Goal: Transaction & Acquisition: Purchase product/service

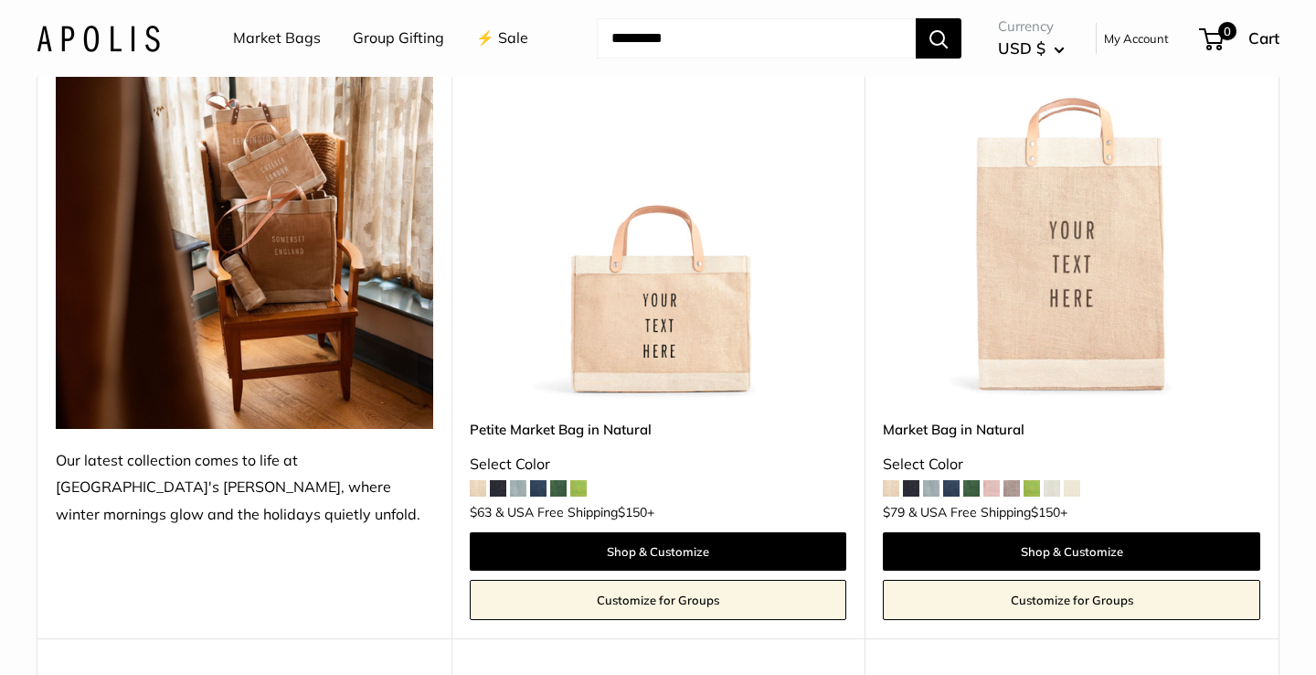
scroll to position [312, 0]
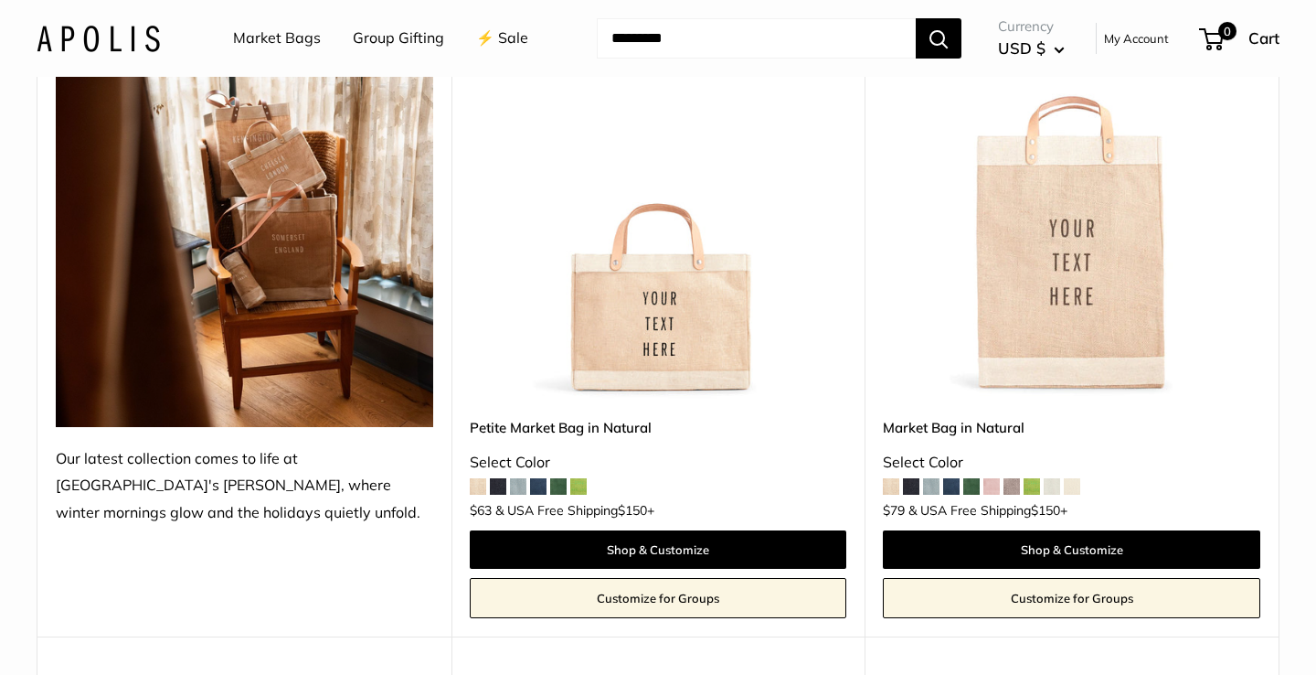
click at [0, 0] on img at bounding box center [0, 0] width 0 height 0
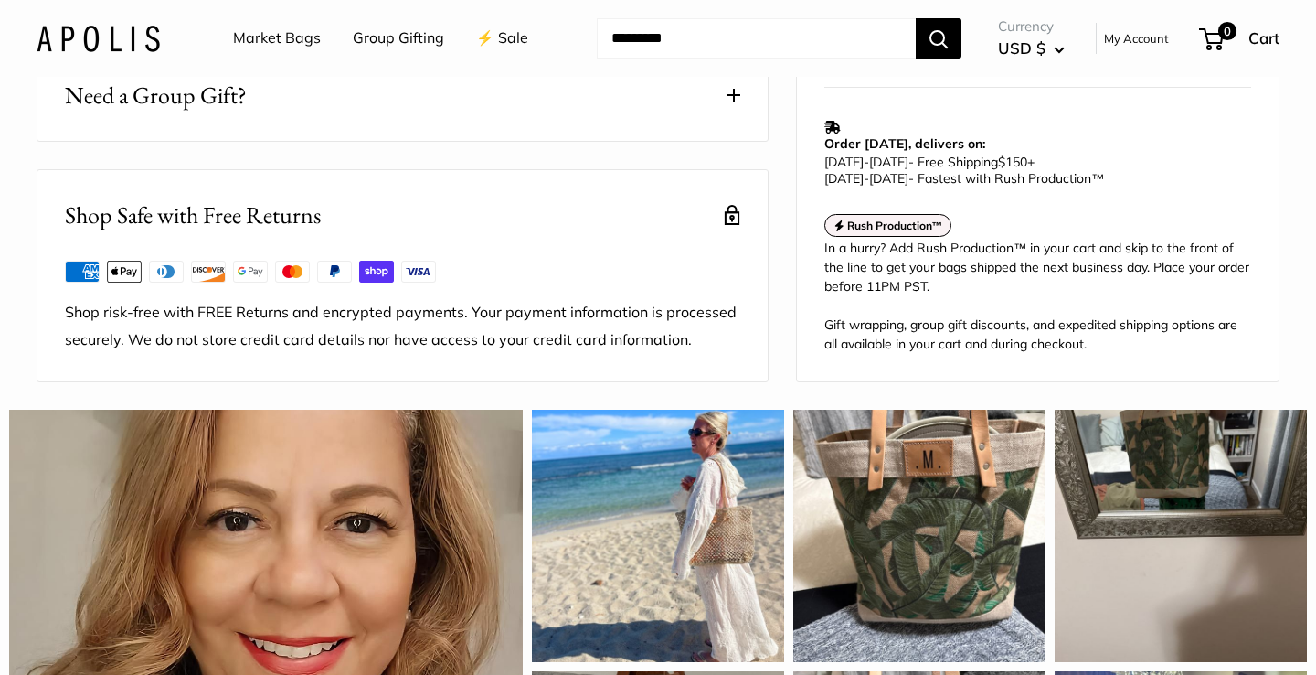
scroll to position [1242, 0]
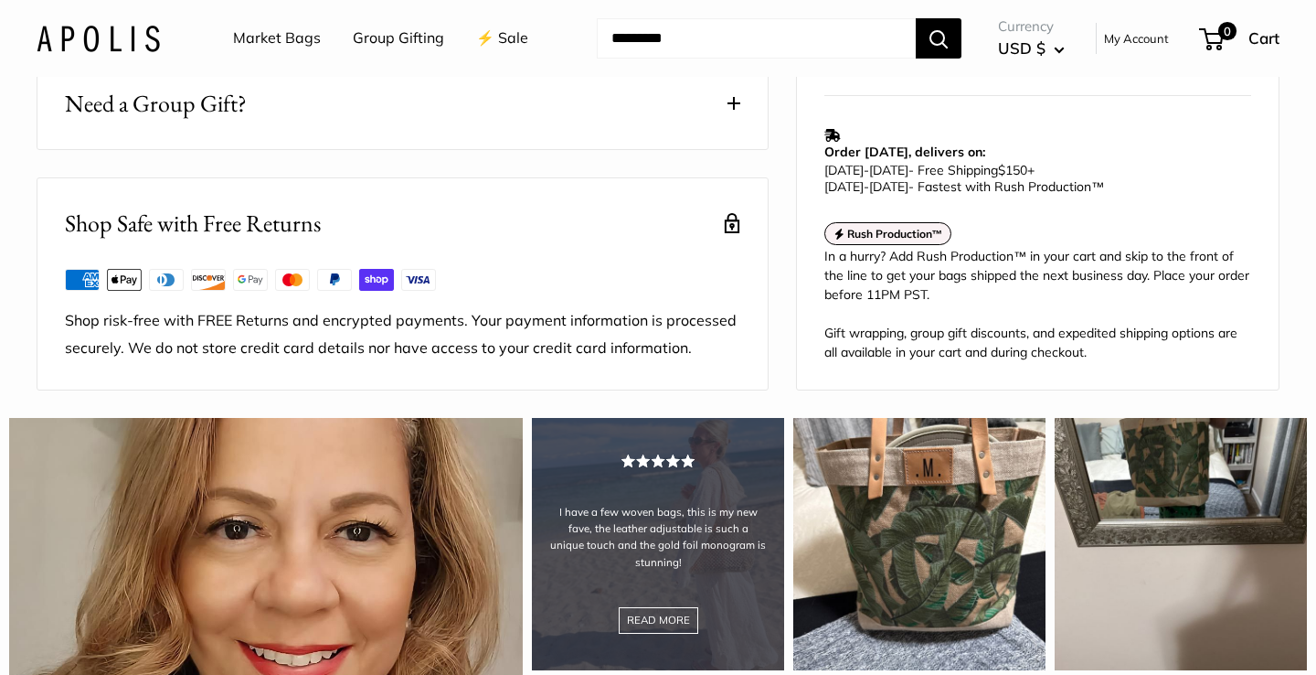
click at [686, 552] on div "I have a few woven bags, this is my new fave, the leather adjustable is such a …" at bounding box center [658, 544] width 252 height 252
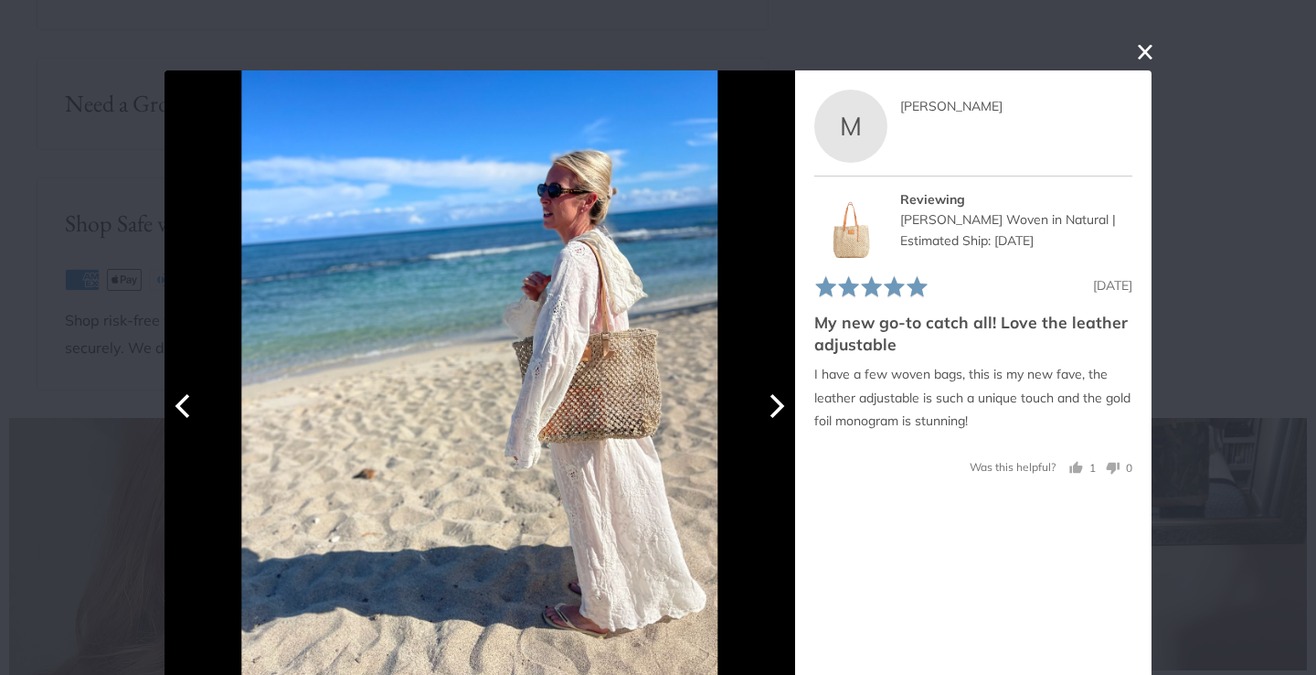
scroll to position [27, 0]
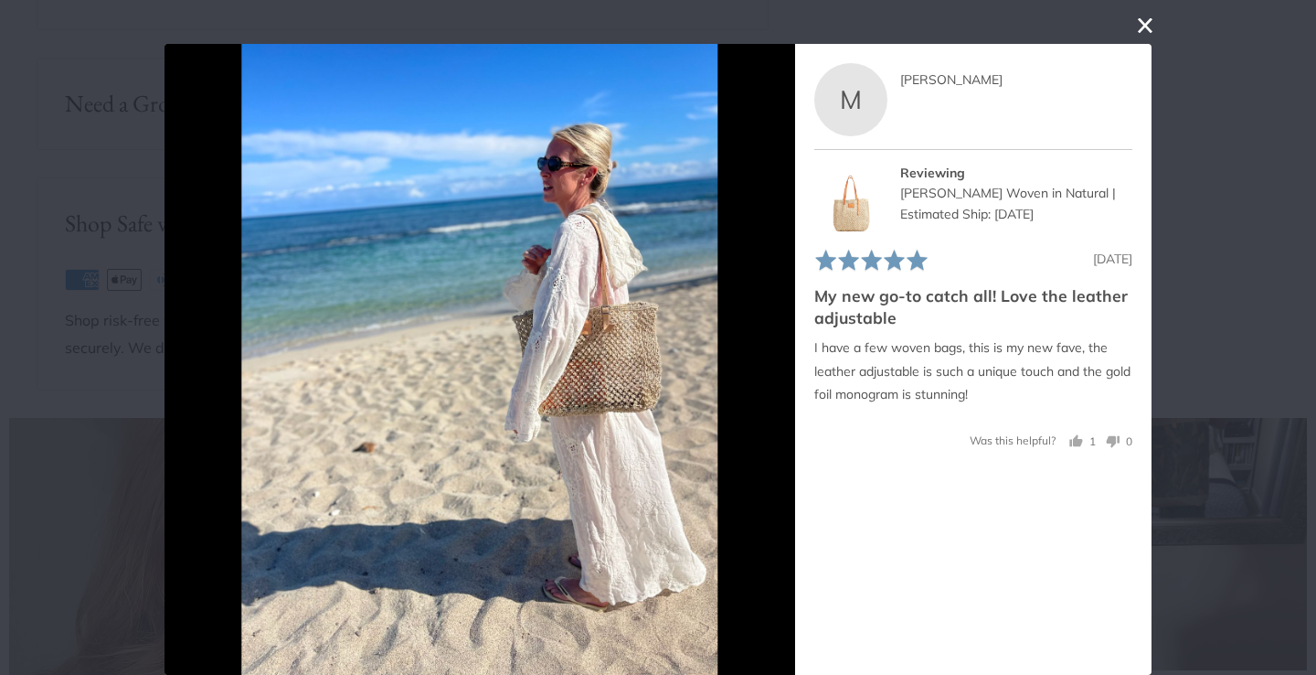
click at [1148, 29] on button "close this modal window" at bounding box center [1145, 26] width 22 height 22
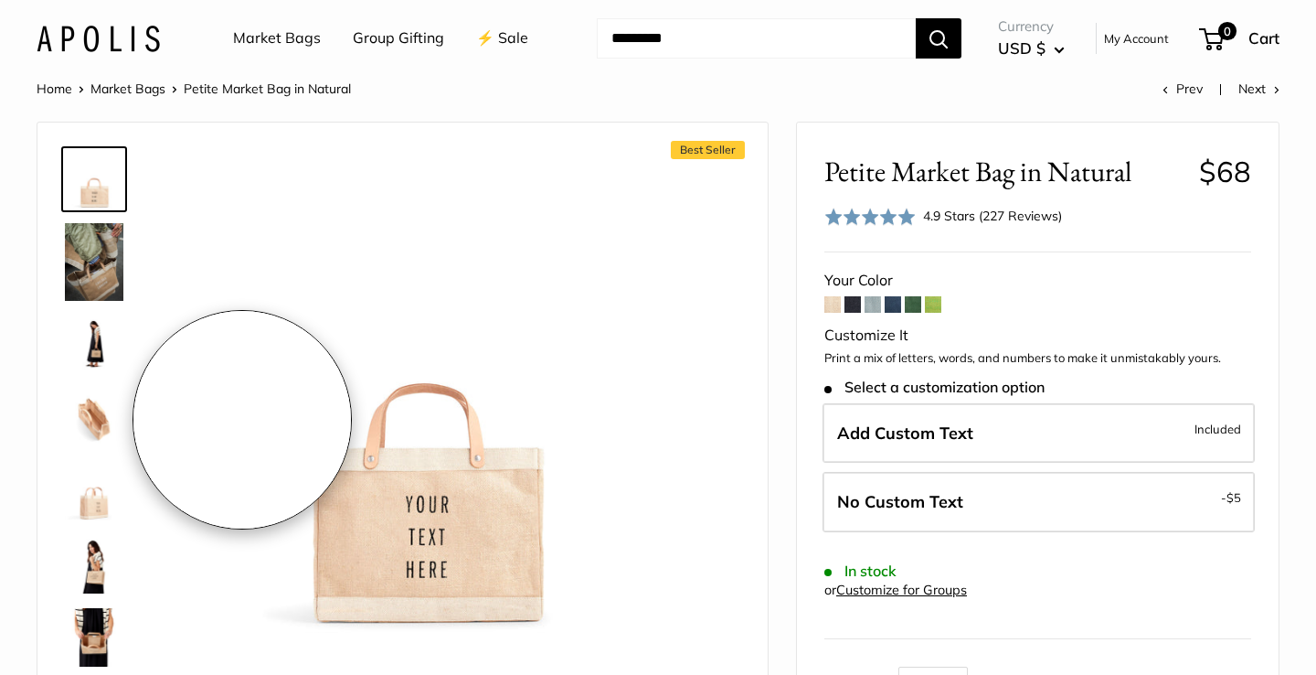
scroll to position [42, 0]
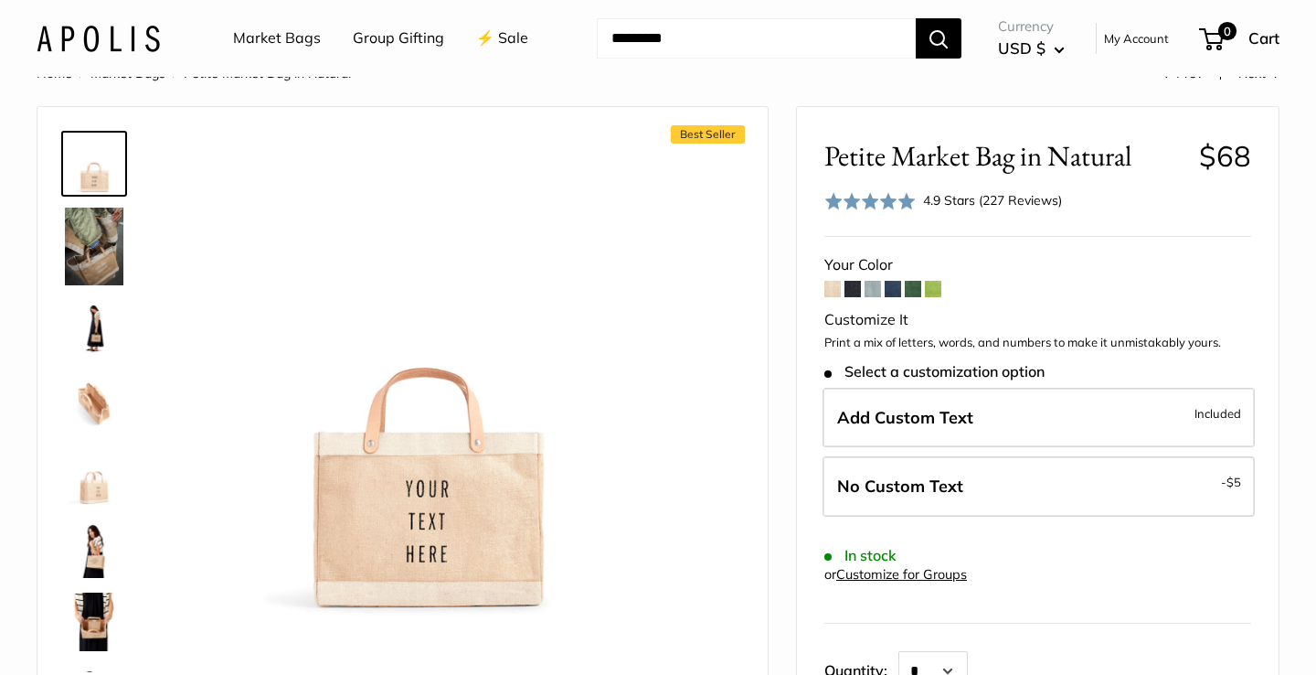
click at [852, 288] on span at bounding box center [853, 289] width 16 height 16
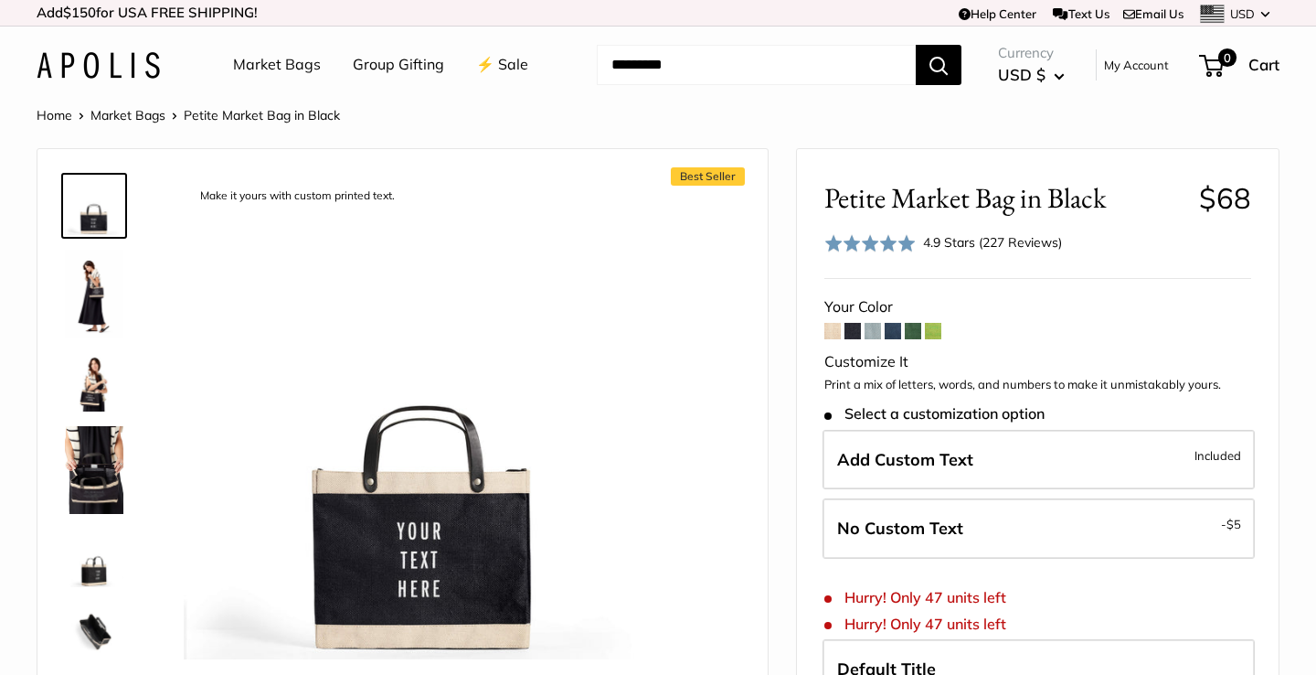
click at [90, 393] on img at bounding box center [94, 382] width 58 height 58
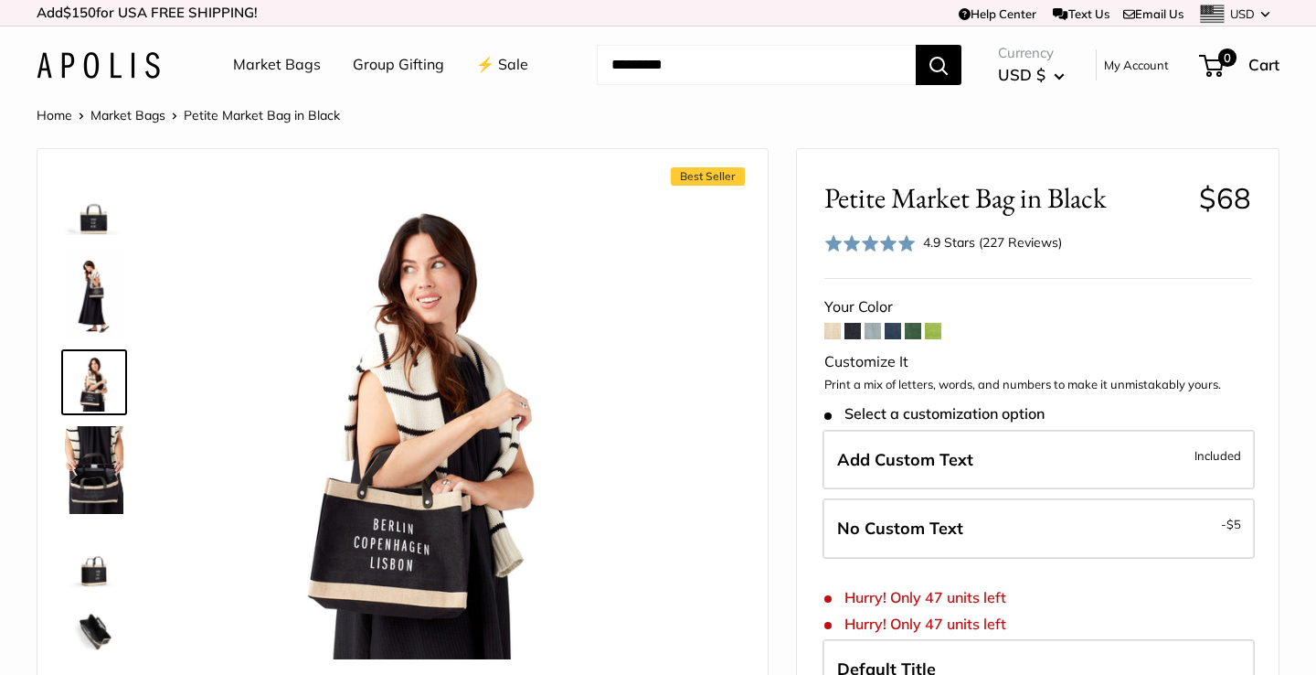
click at [874, 331] on span at bounding box center [873, 331] width 16 height 16
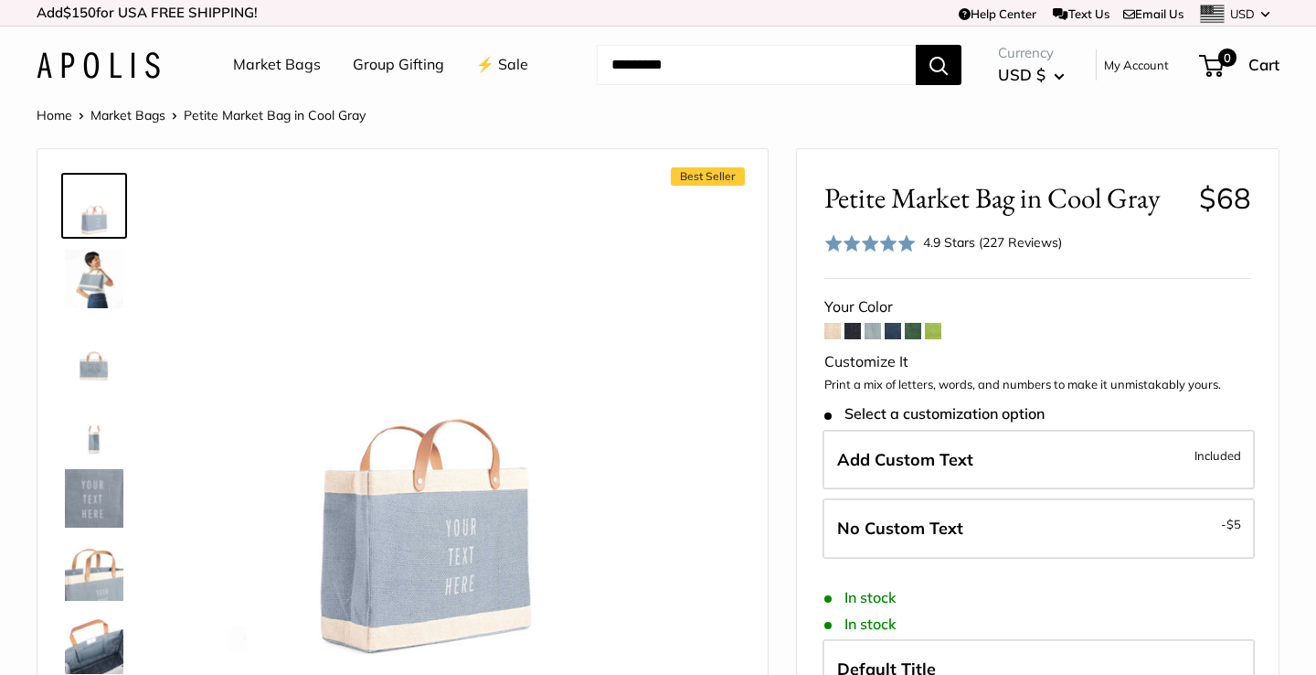
click at [95, 278] on img at bounding box center [94, 279] width 58 height 58
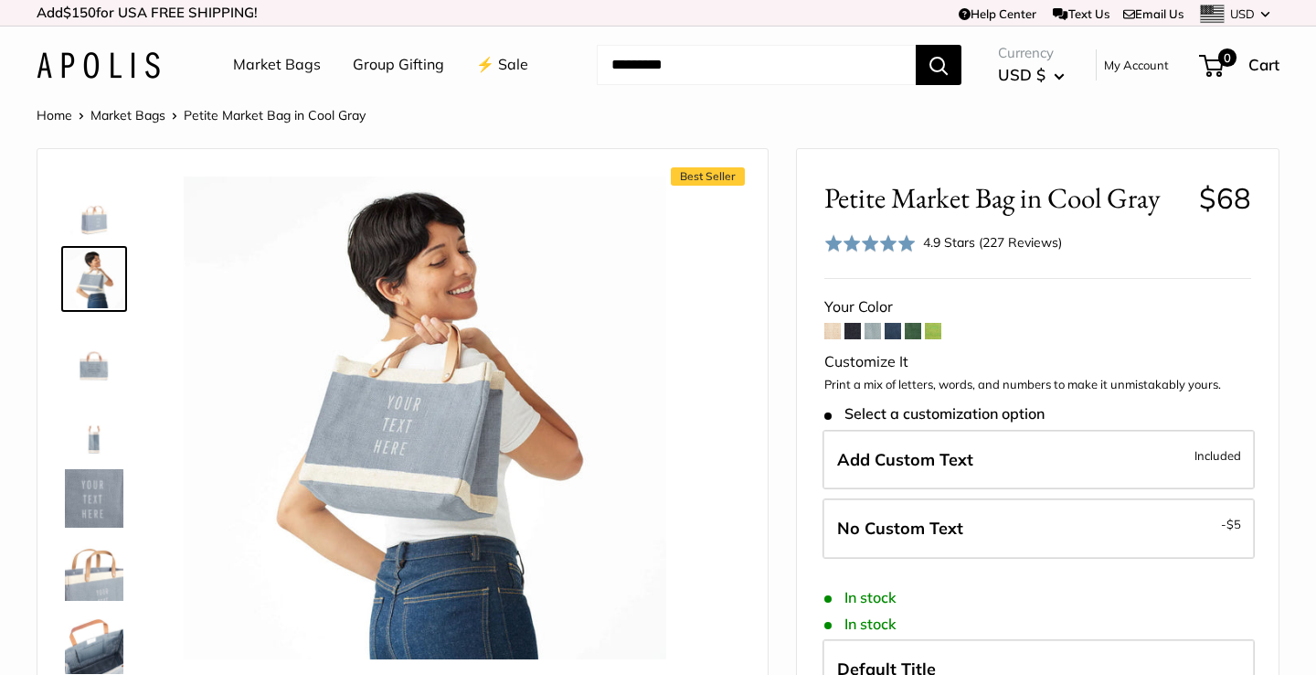
click at [890, 331] on span at bounding box center [893, 331] width 16 height 16
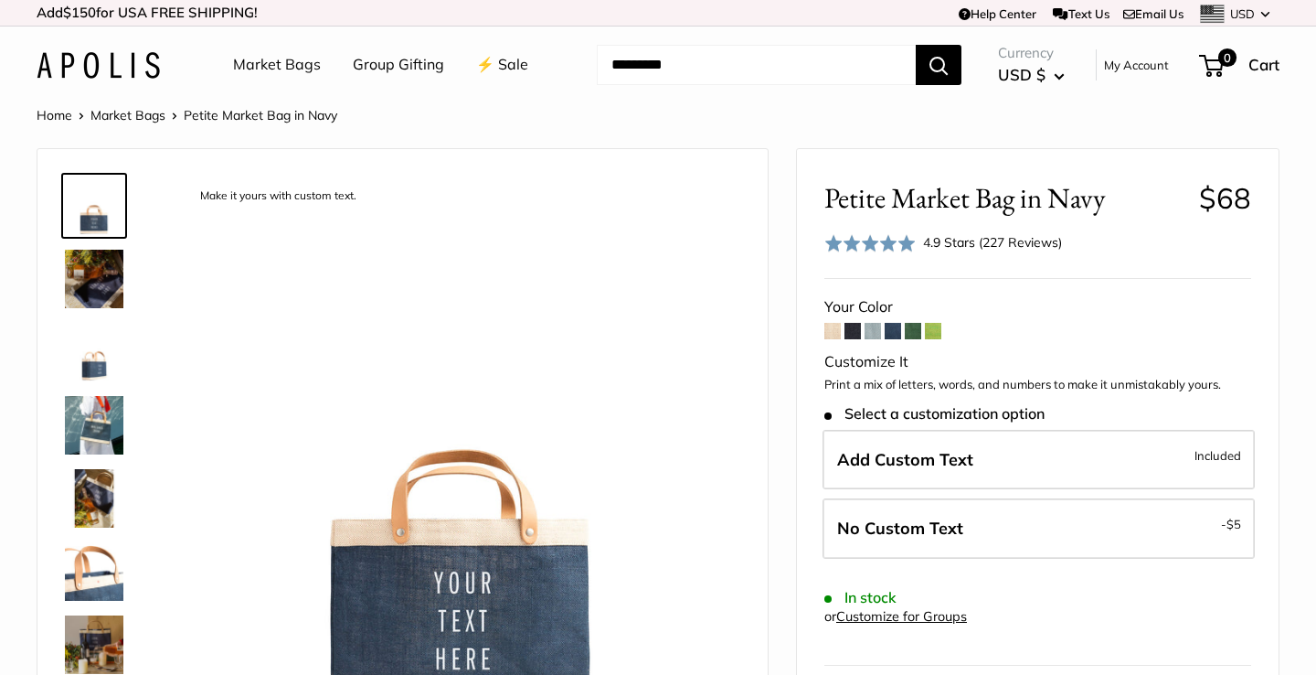
click at [97, 433] on img at bounding box center [94, 425] width 58 height 58
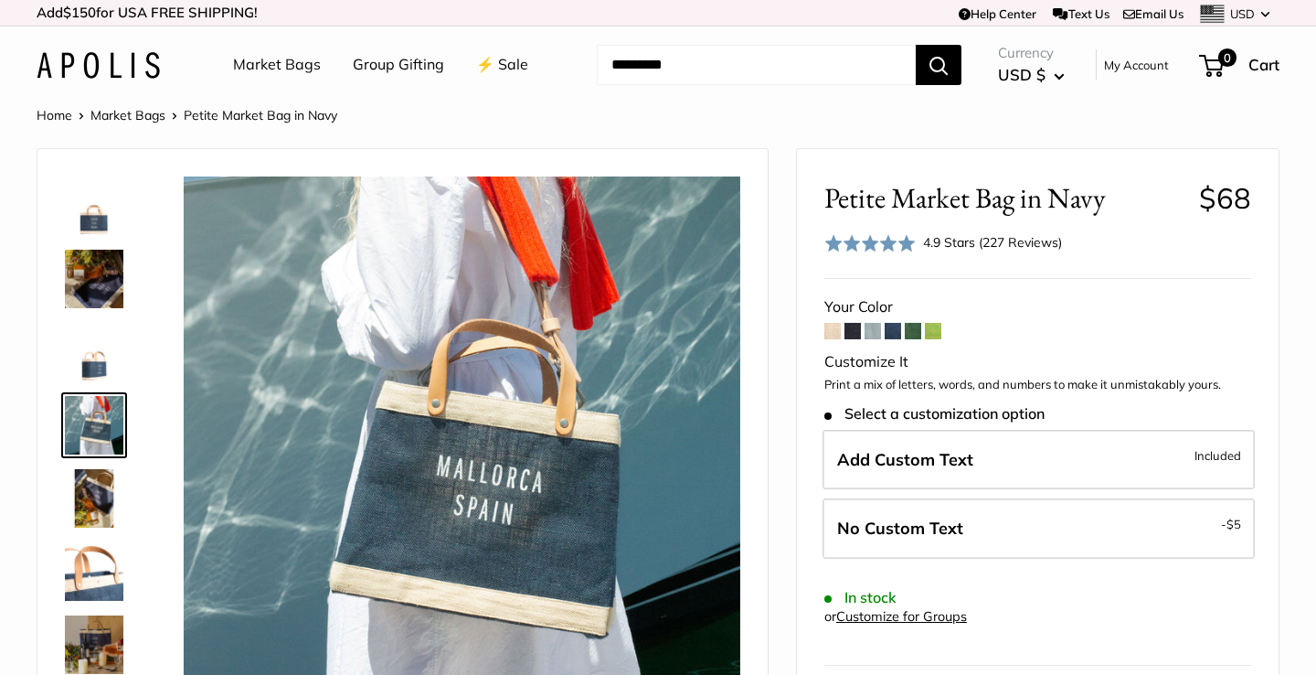
click at [913, 324] on span at bounding box center [913, 331] width 16 height 16
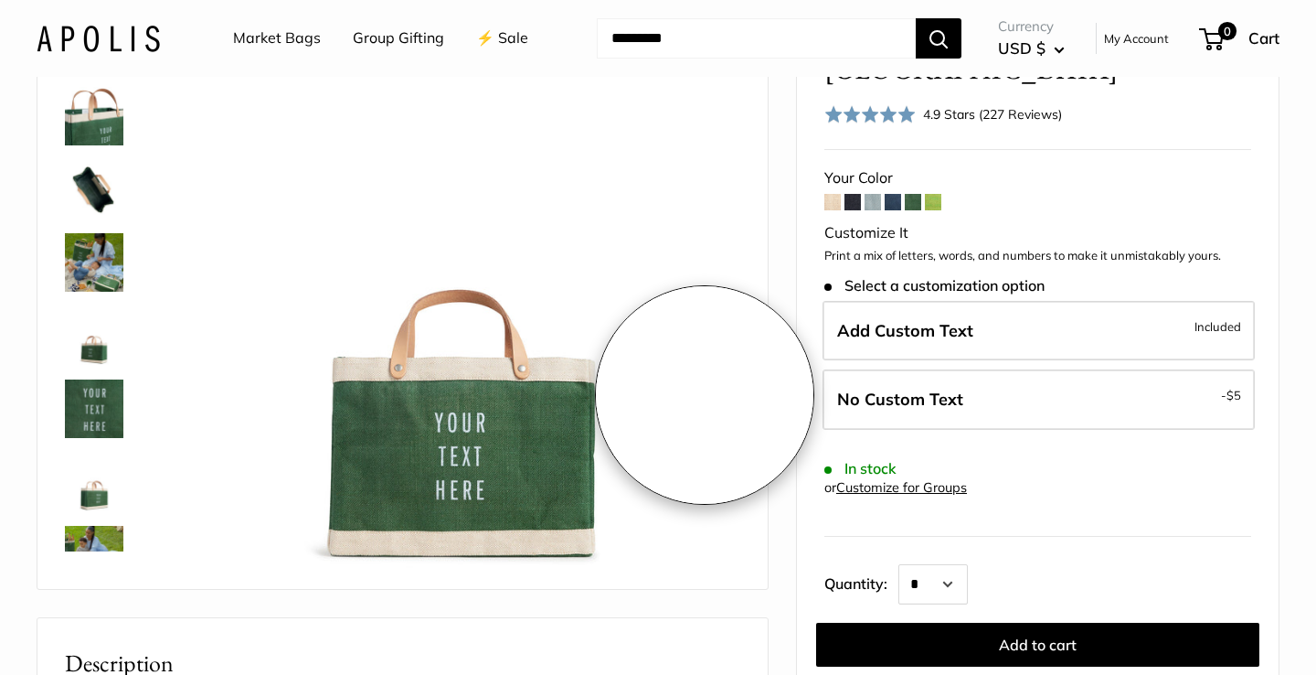
scroll to position [229, 0]
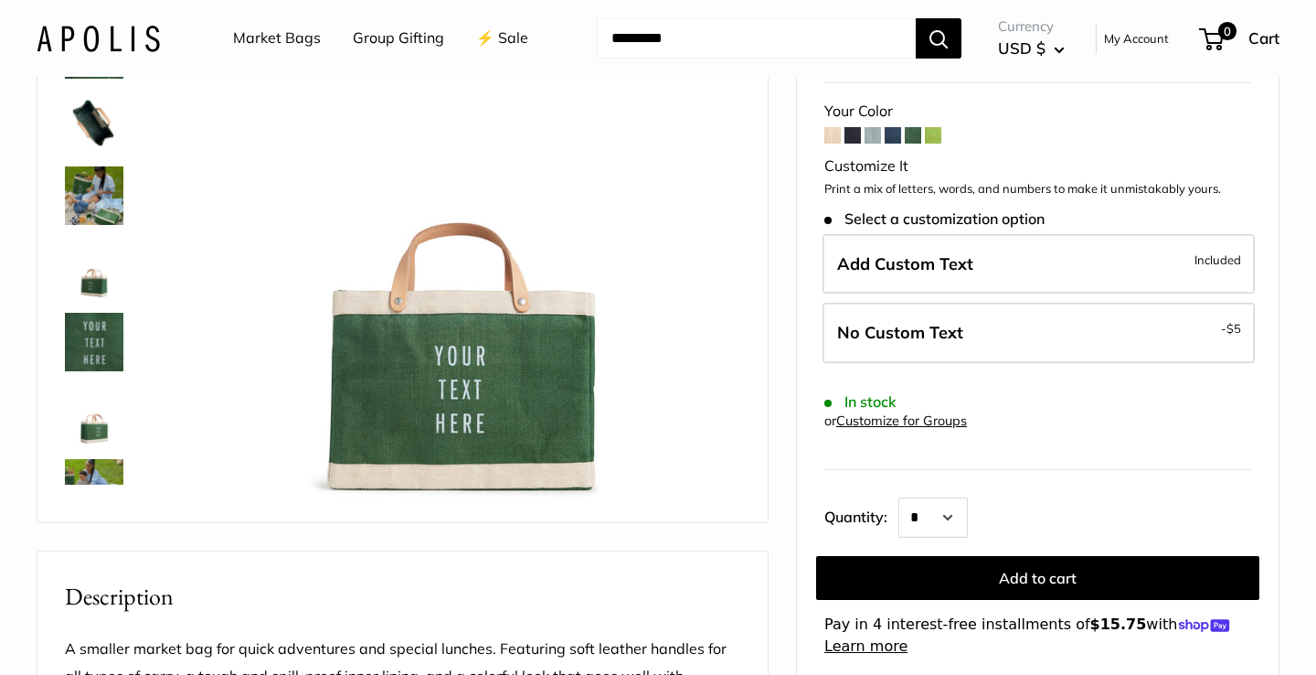
click at [933, 127] on span at bounding box center [933, 135] width 16 height 16
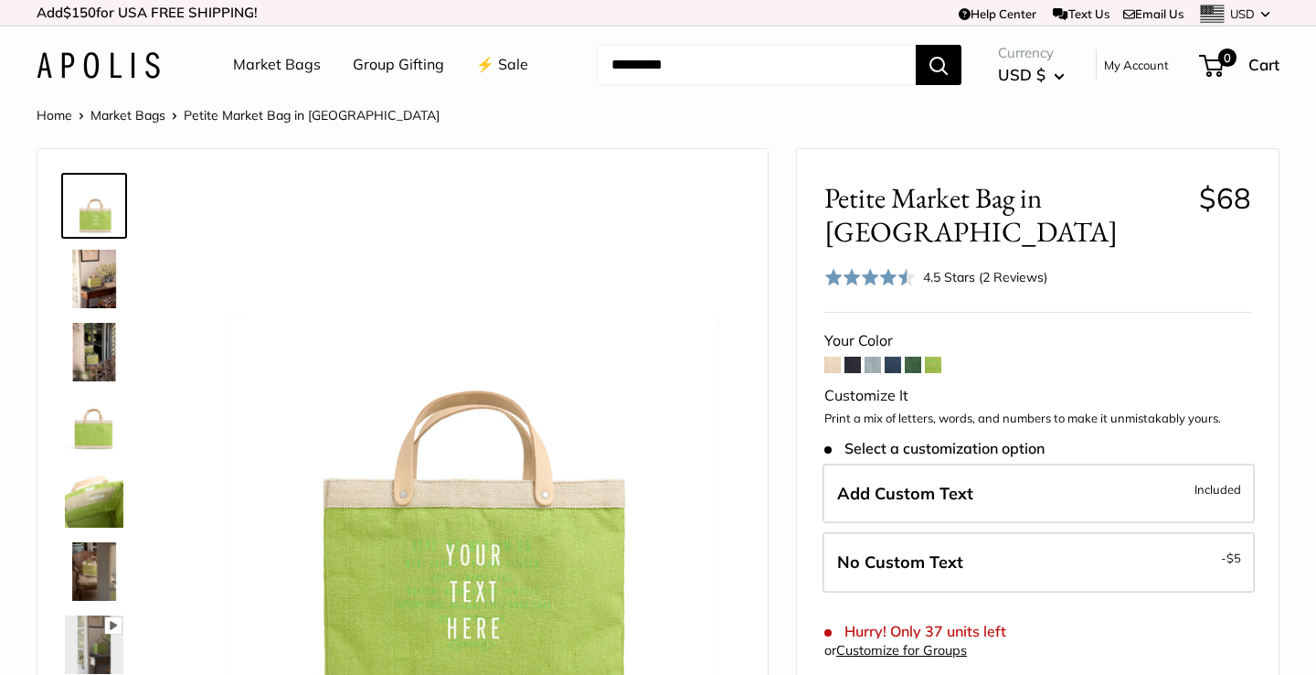
click at [871, 356] on span at bounding box center [873, 364] width 16 height 16
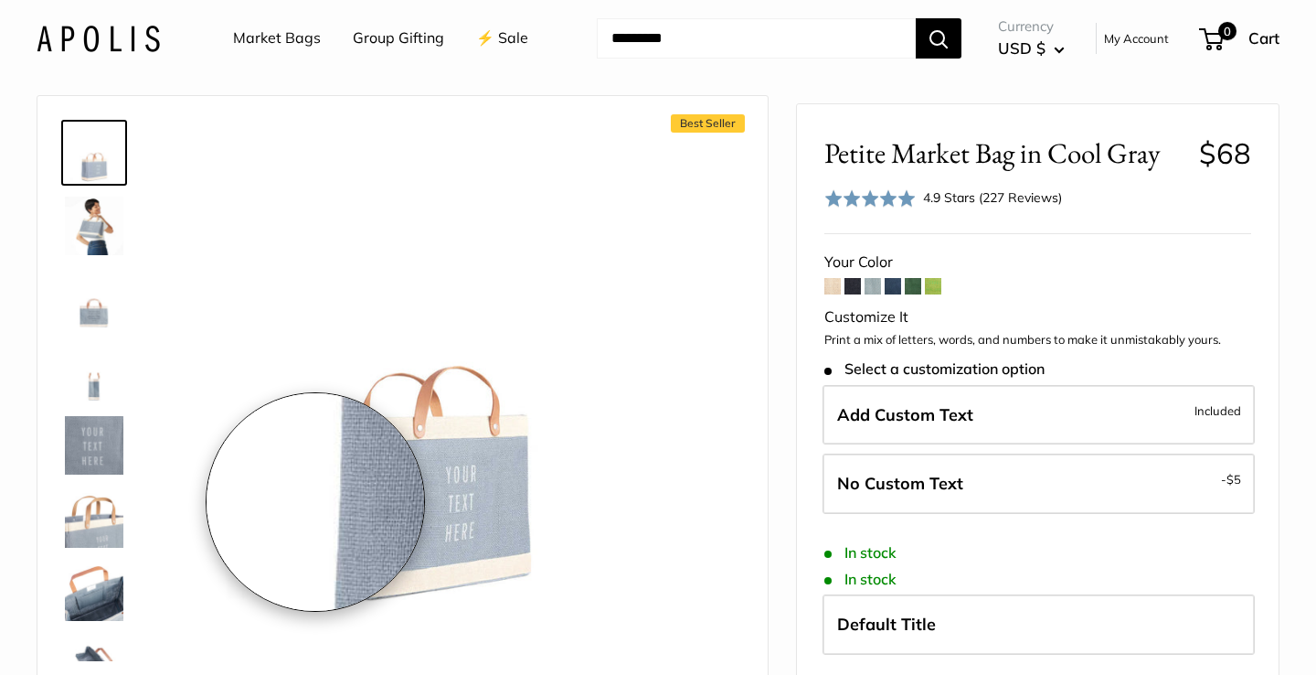
scroll to position [104, 0]
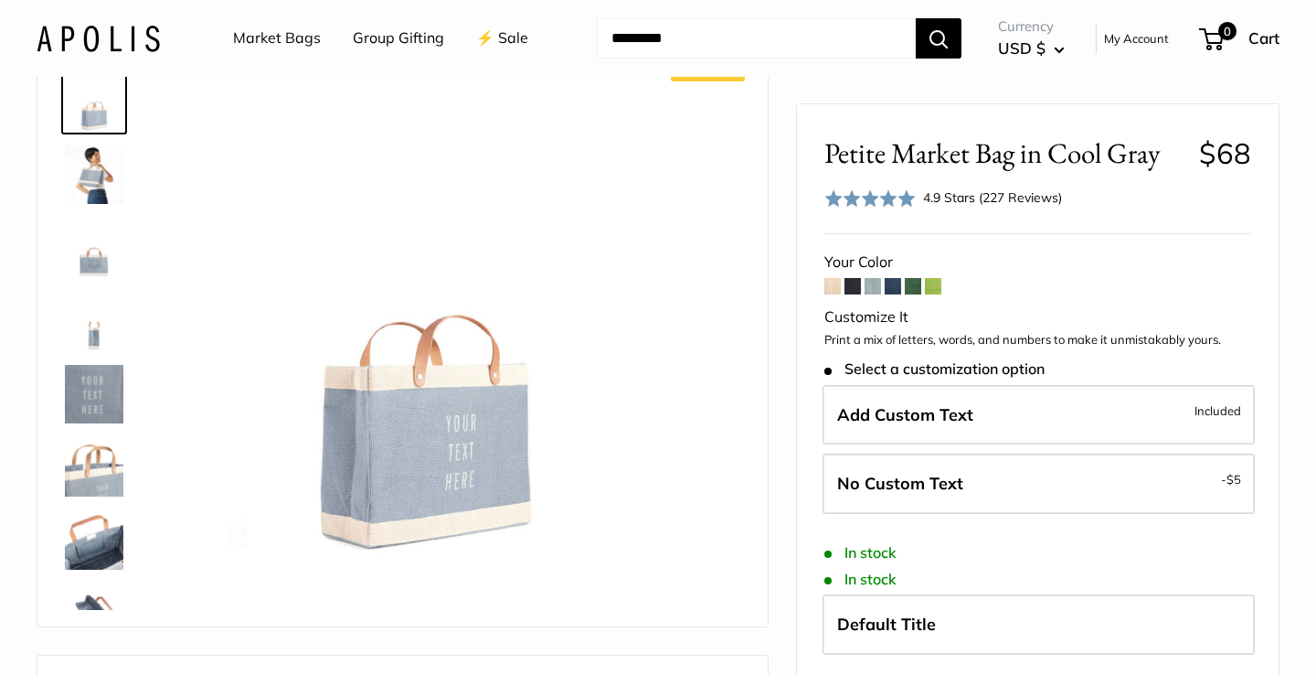
click at [98, 168] on img at bounding box center [94, 174] width 58 height 58
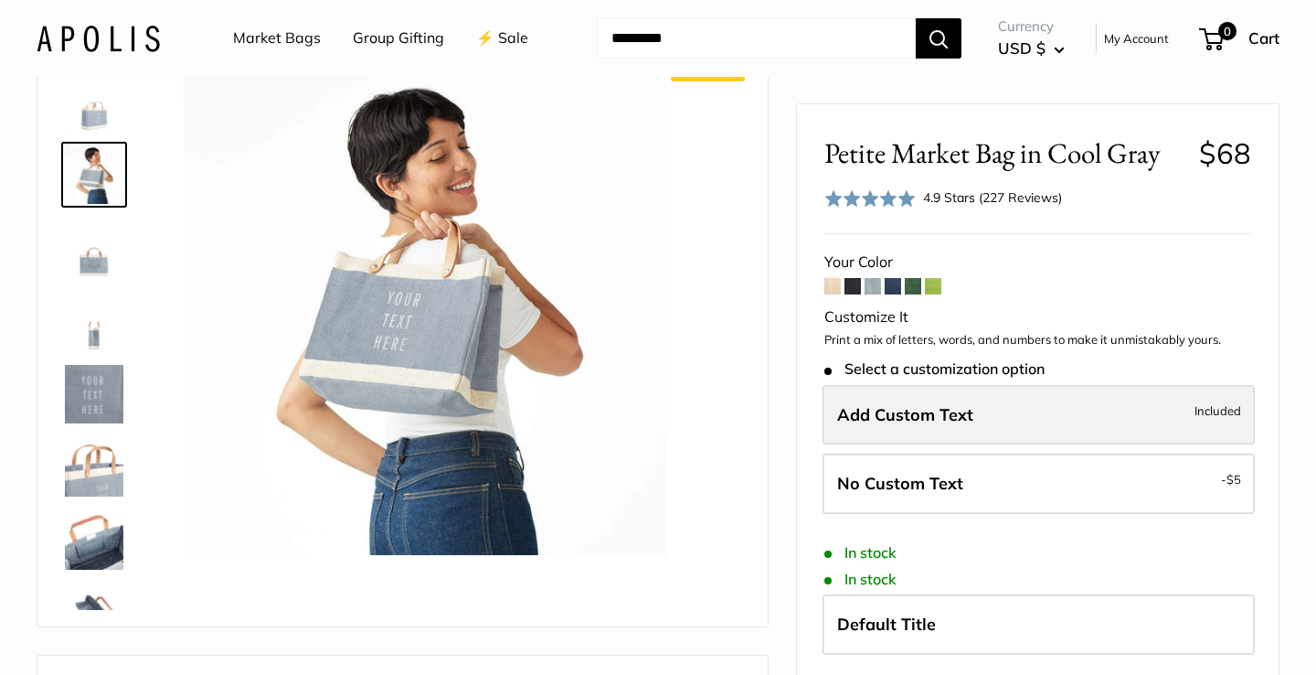
click at [1010, 411] on label "Add Custom Text Included" at bounding box center [1039, 414] width 432 height 60
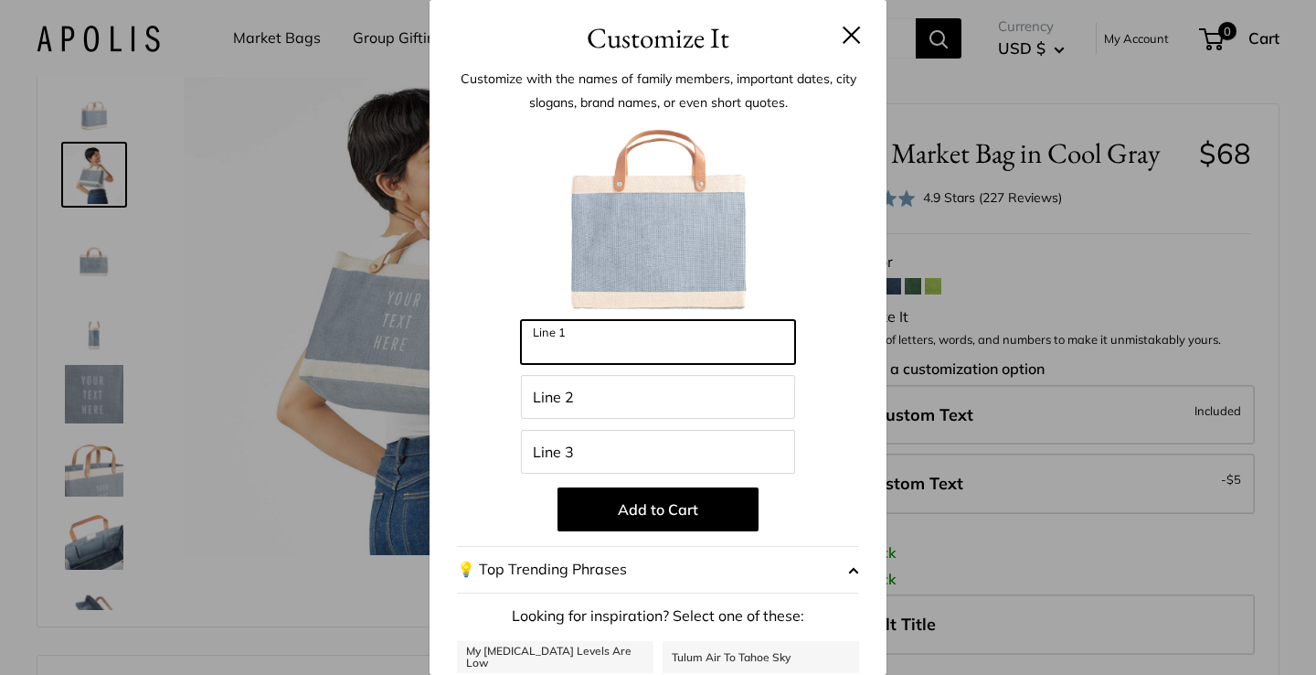
click at [593, 344] on input "Line 1" at bounding box center [658, 342] width 274 height 44
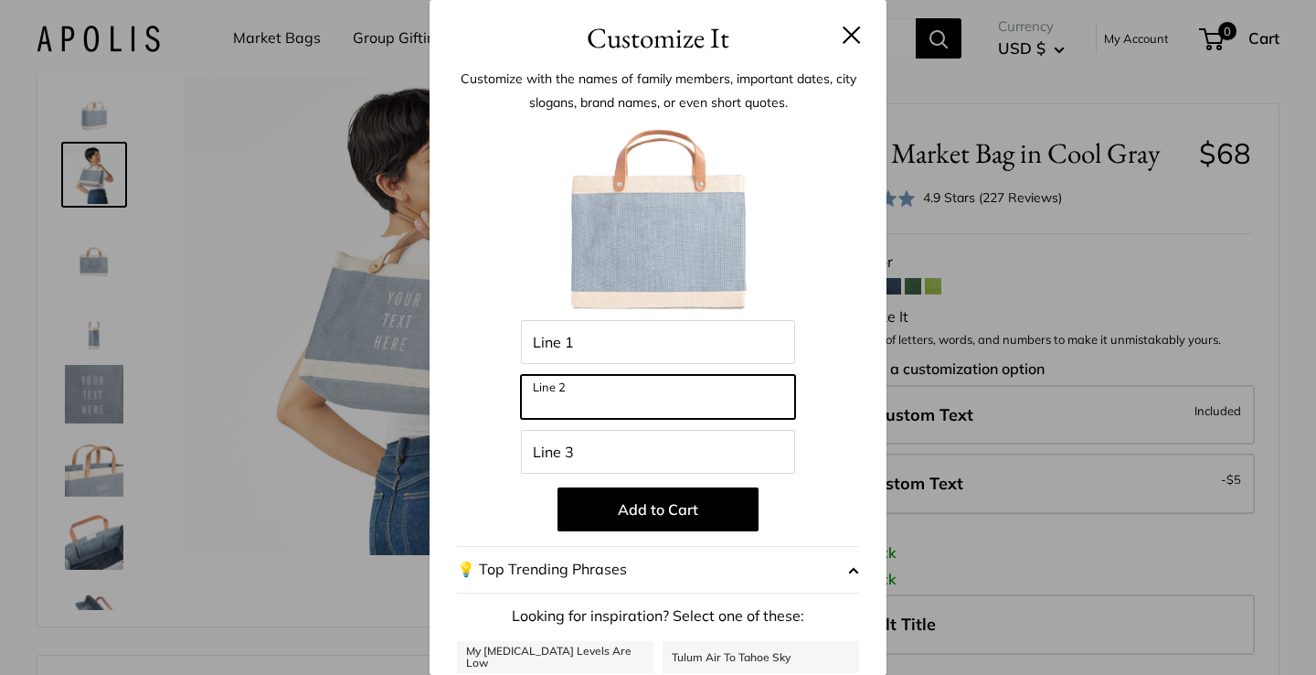
click at [601, 396] on input "Line 2" at bounding box center [658, 397] width 274 height 44
type input "***"
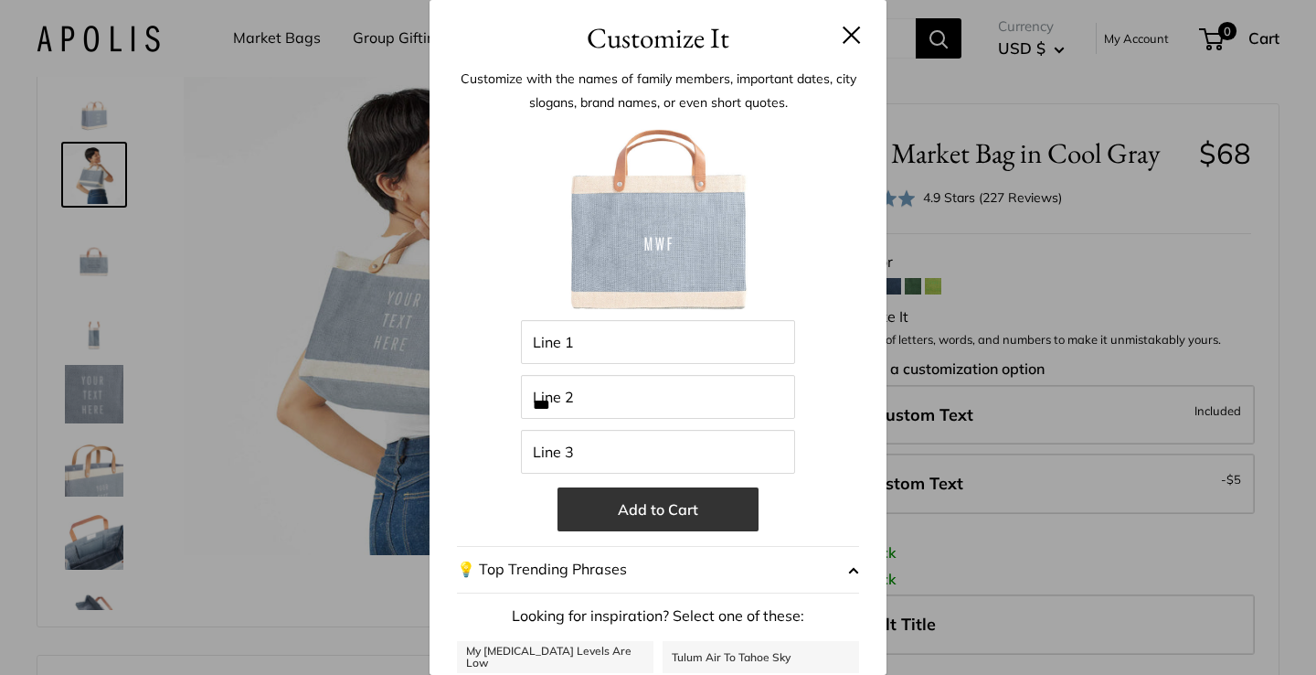
click at [629, 509] on button "Add to Cart" at bounding box center [658, 509] width 201 height 44
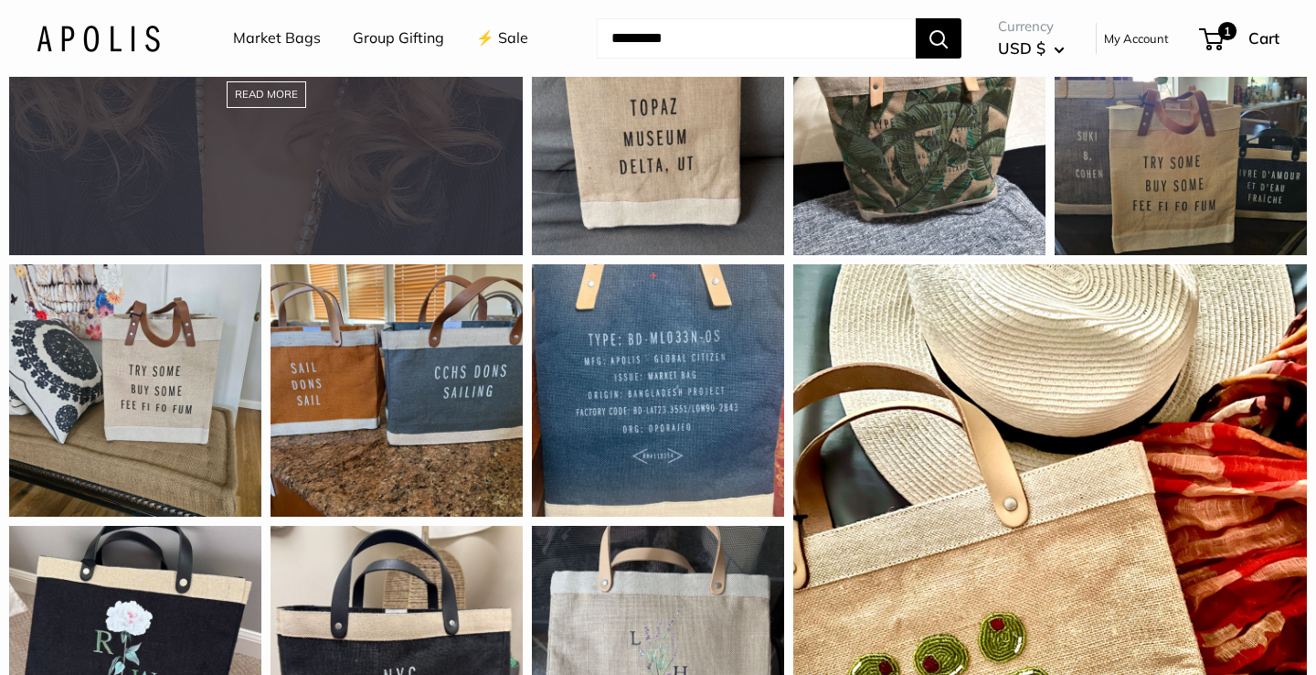
scroll to position [2203, 0]
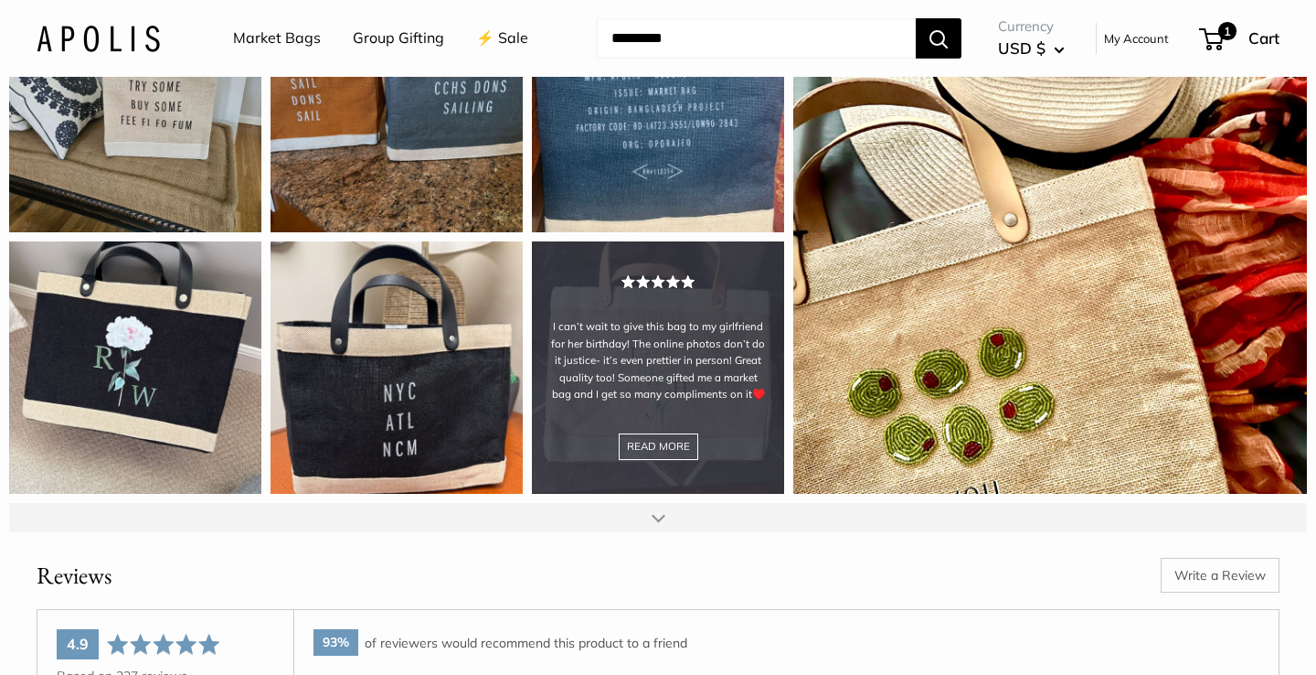
click at [645, 370] on div "I can’t wait to give this bag to my girlfriend for her birthday! The online pho…" at bounding box center [658, 367] width 252 height 252
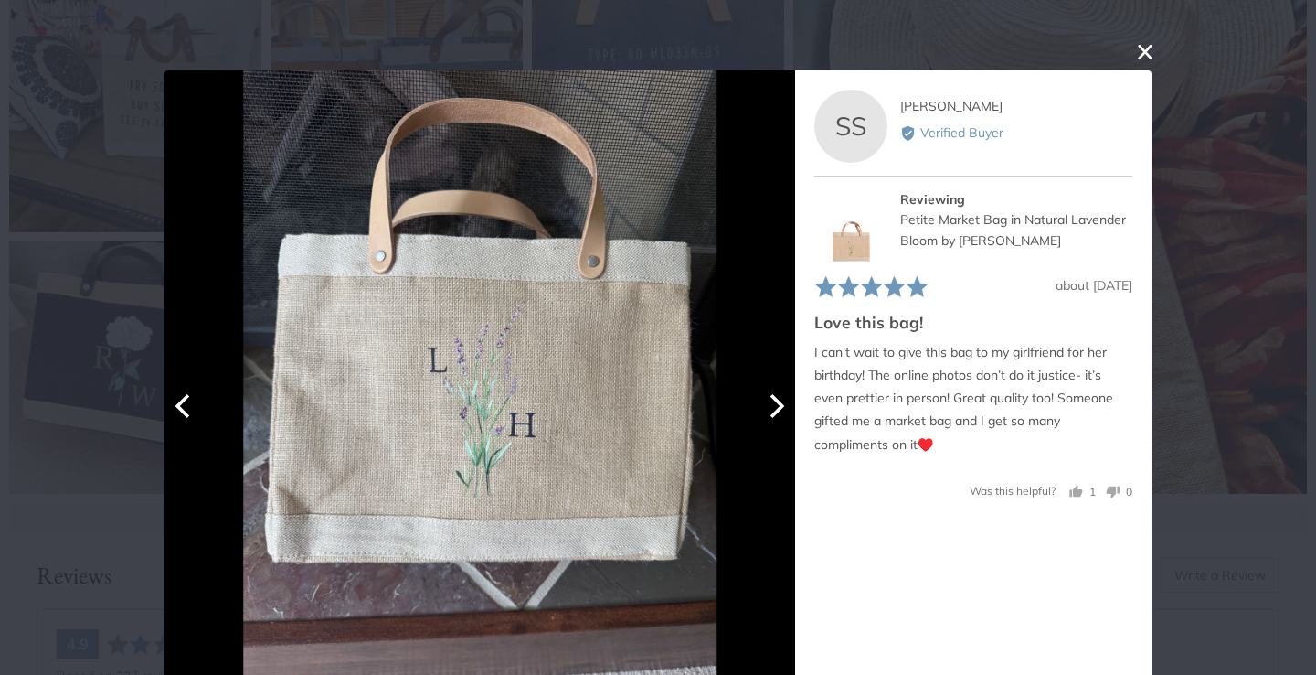
scroll to position [27, 0]
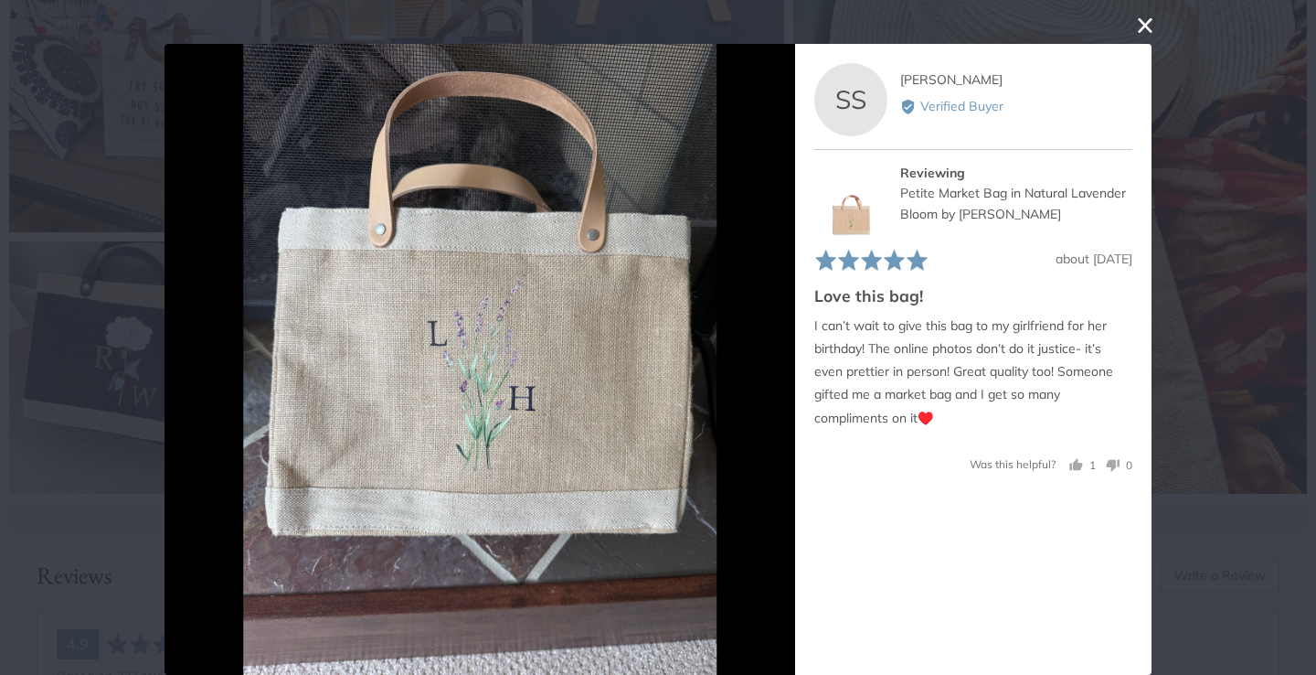
click at [1147, 28] on button "close this modal window" at bounding box center [1145, 26] width 22 height 22
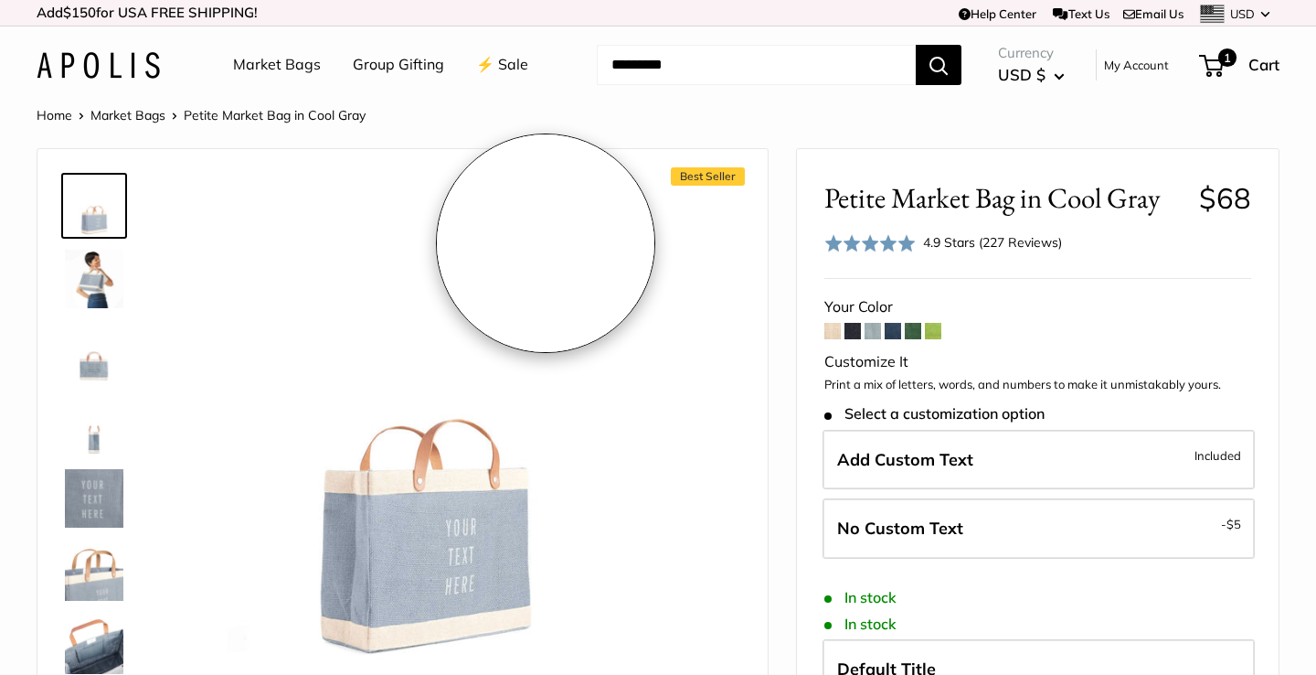
scroll to position [0, 0]
